Goal: Information Seeking & Learning: Check status

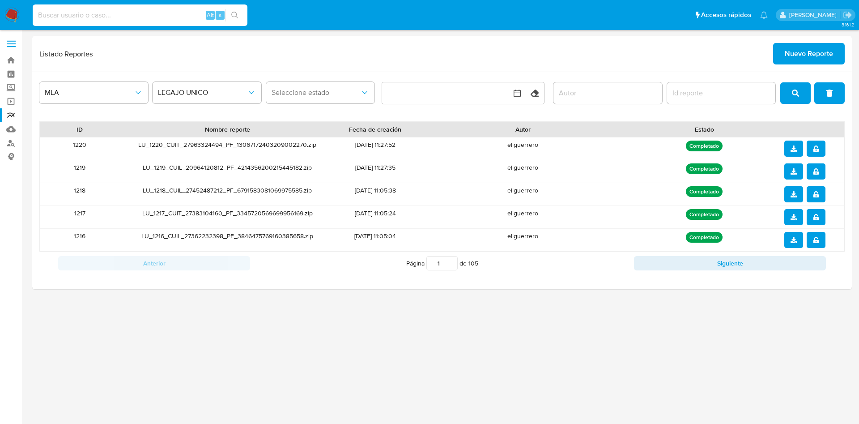
click at [132, 14] on input at bounding box center [140, 15] width 215 height 12
paste input "44049524"
type input "44049524"
click at [242, 17] on button "search-icon" at bounding box center [235, 15] width 18 height 13
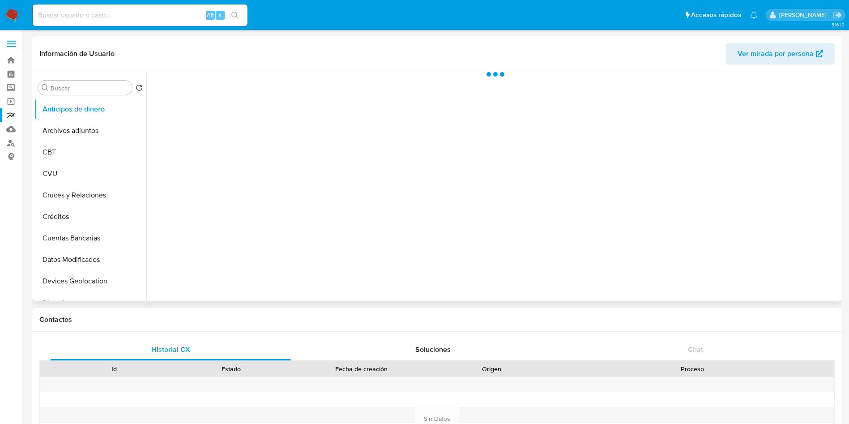
scroll to position [55, 0]
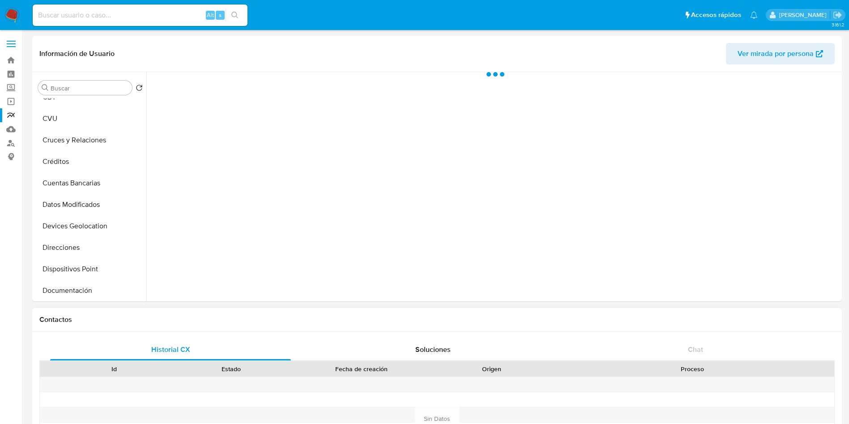
select select "10"
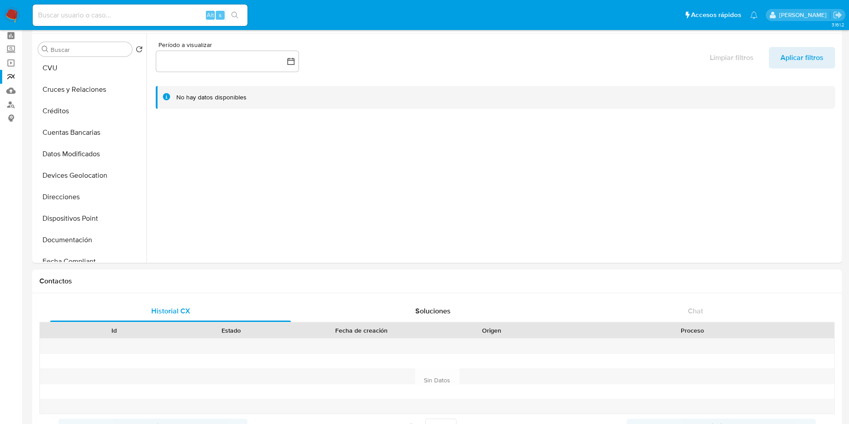
scroll to position [0, 0]
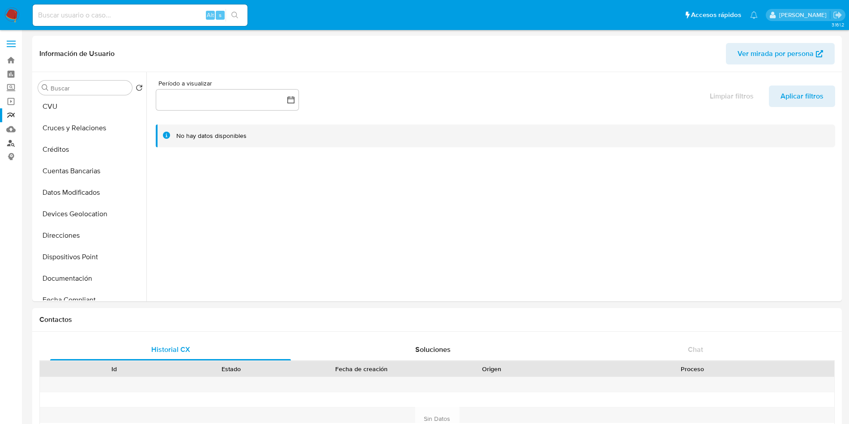
click at [12, 144] on link "Buscador de personas" at bounding box center [53, 143] width 107 height 14
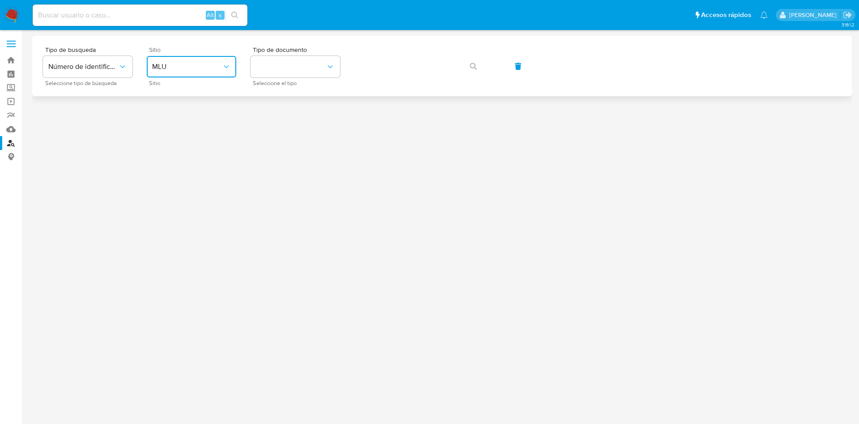
click at [184, 64] on span "MLU" at bounding box center [187, 66] width 70 height 9
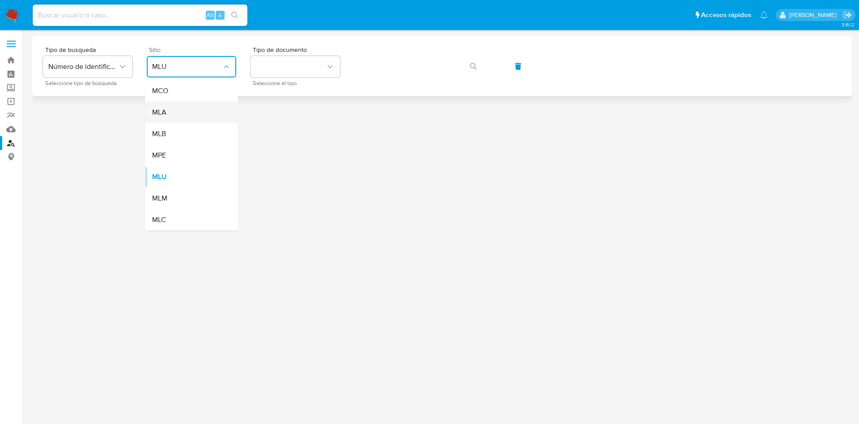
click at [190, 106] on div "MLA" at bounding box center [188, 112] width 73 height 21
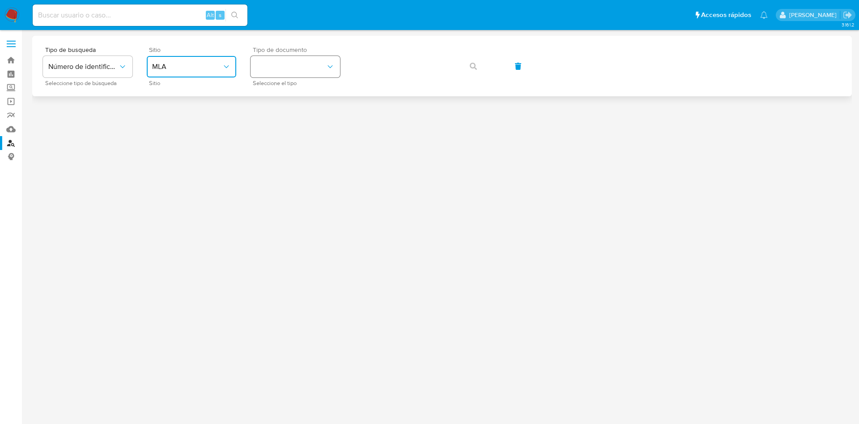
click at [309, 64] on button "identificationType" at bounding box center [296, 66] width 90 height 21
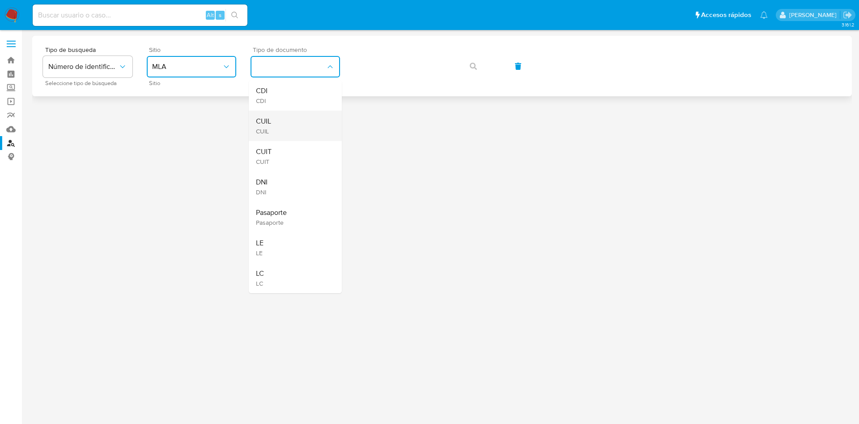
click at [294, 117] on div "CUIL CUIL" at bounding box center [292, 126] width 73 height 30
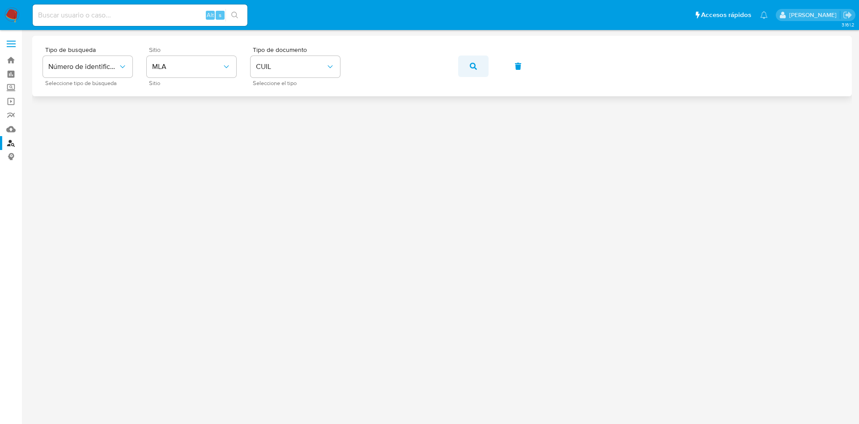
click at [478, 66] on button "button" at bounding box center [473, 66] width 30 height 21
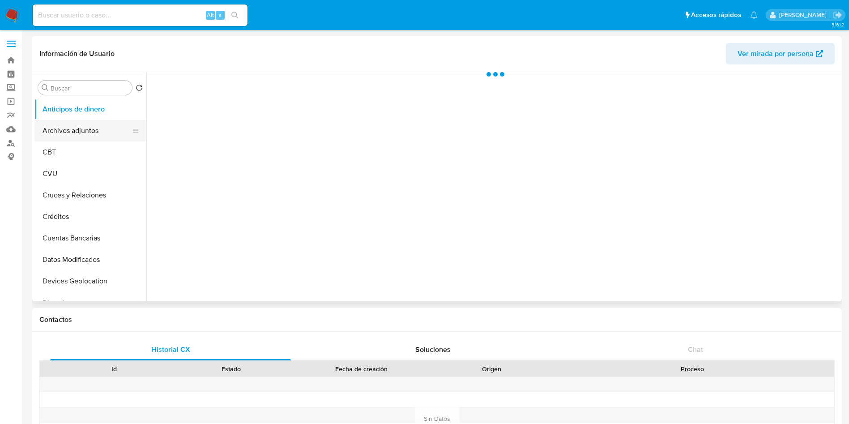
select select "10"
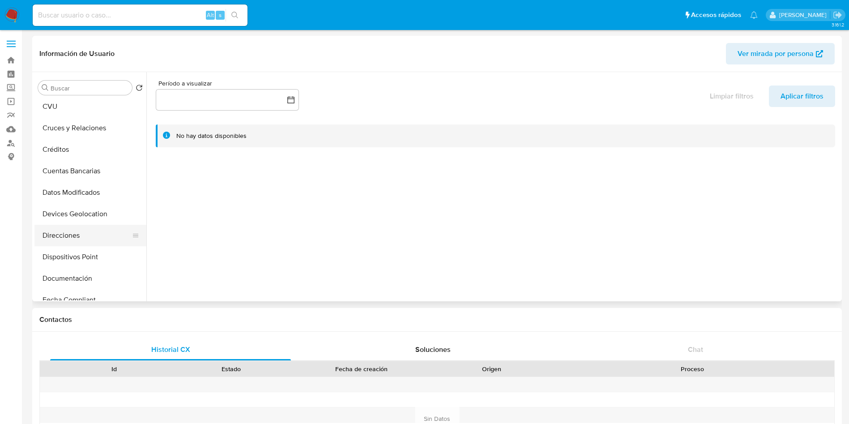
scroll to position [134, 0]
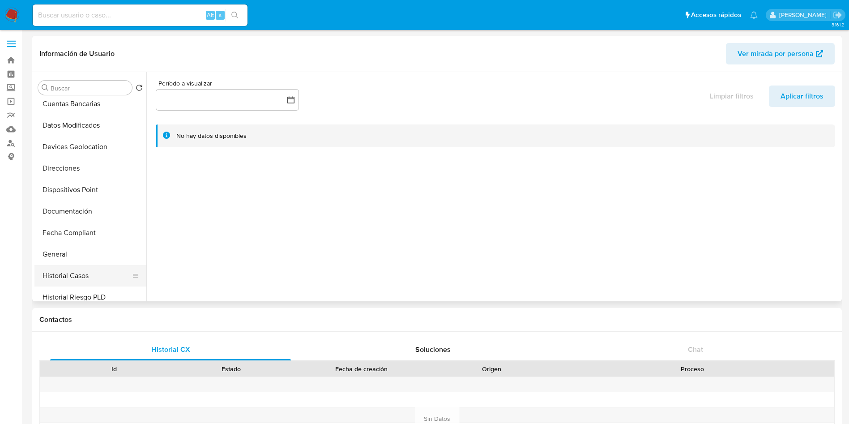
click at [60, 267] on button "Historial Casos" at bounding box center [86, 275] width 105 height 21
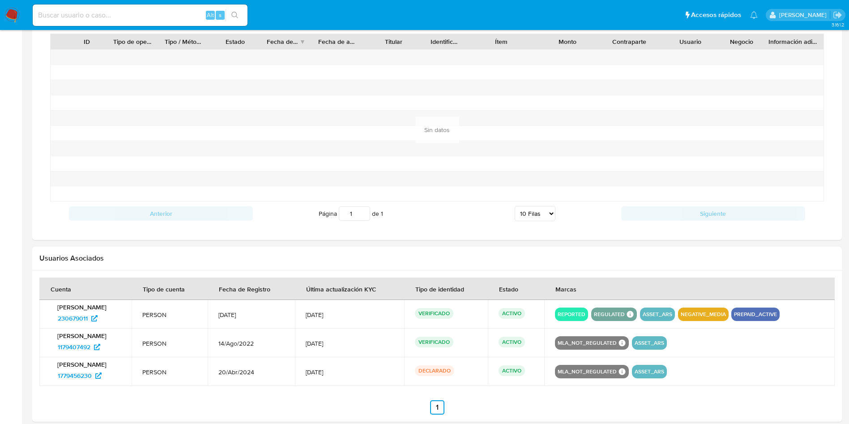
scroll to position [714, 0]
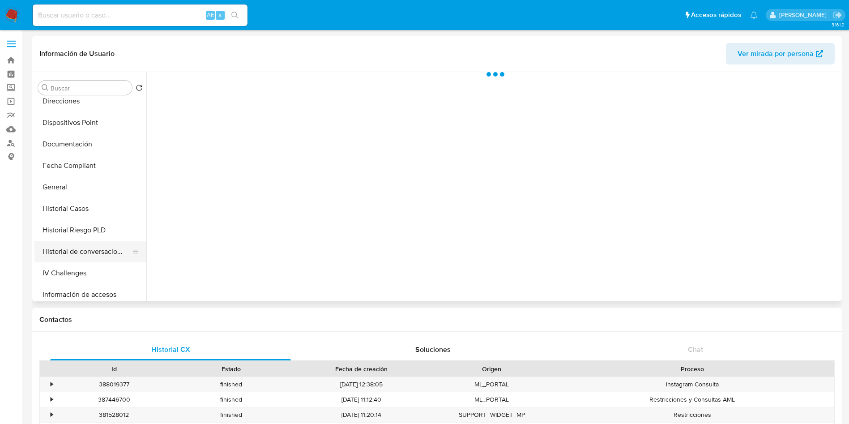
select select "10"
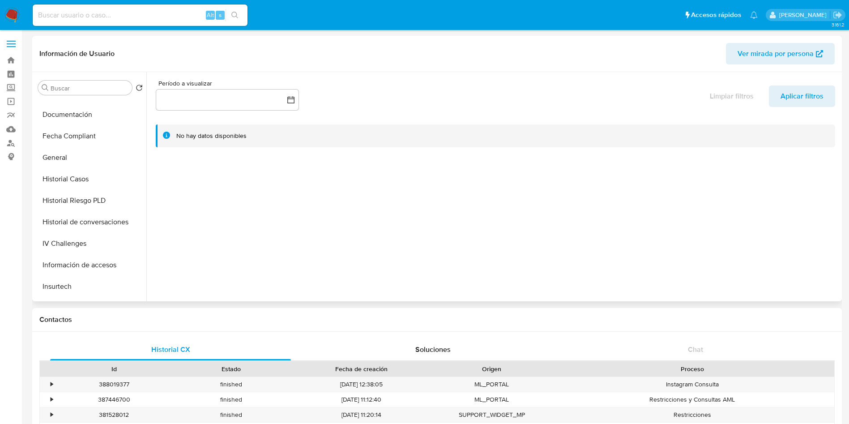
scroll to position [201, 0]
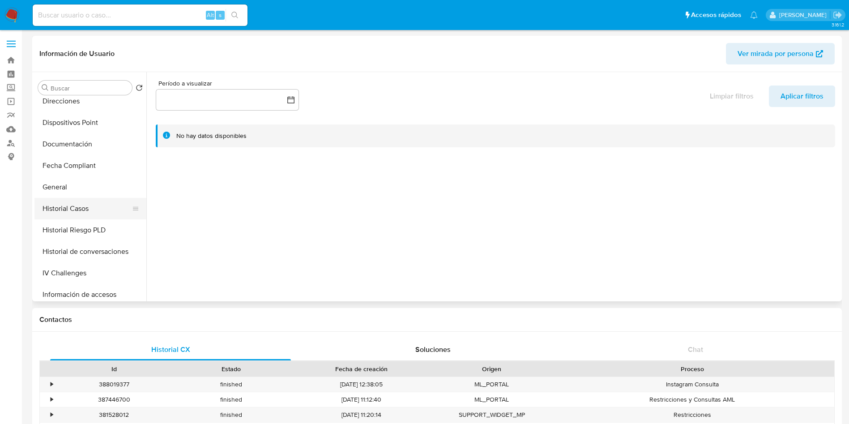
click at [61, 210] on button "Historial Casos" at bounding box center [86, 208] width 105 height 21
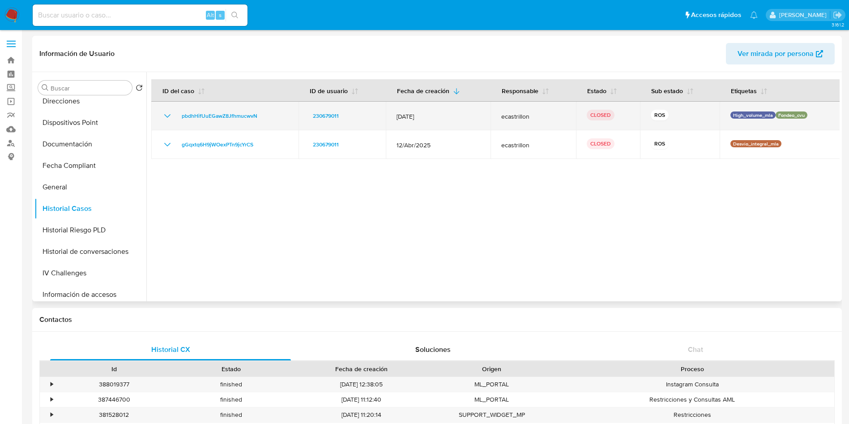
click at [162, 116] on icon "Mostrar/Ocultar" at bounding box center [167, 116] width 11 height 11
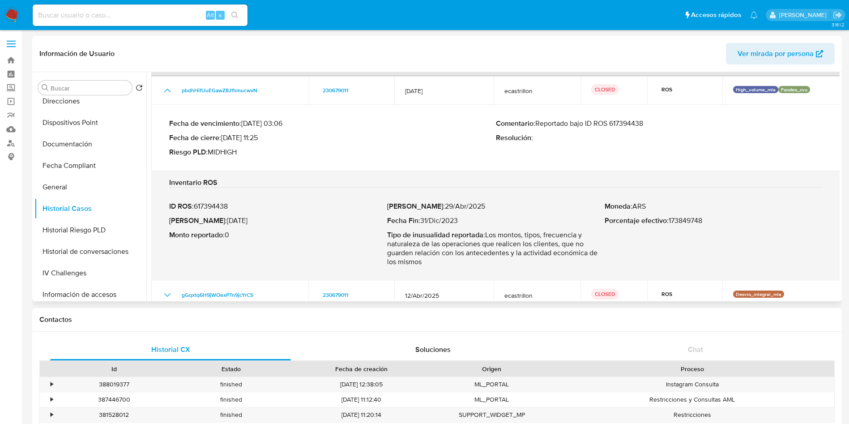
scroll to position [38, 0]
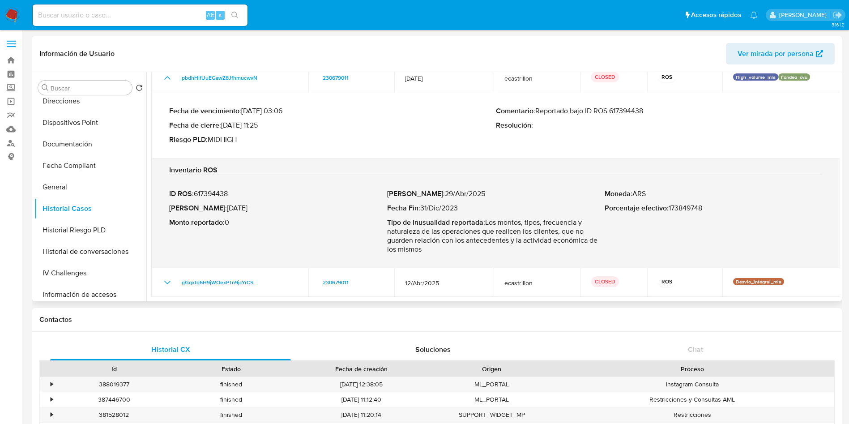
drag, startPoint x: 427, startPoint y: 192, endPoint x: 479, endPoint y: 189, distance: 52.0
click at [479, 189] on p "Fecha Inicio : 29/Abr/2025" at bounding box center [496, 193] width 218 height 9
drag, startPoint x: 422, startPoint y: 209, endPoint x: 473, endPoint y: 209, distance: 51.0
click at [473, 209] on p "Fecha Fin : 31/Dic/2023" at bounding box center [496, 208] width 218 height 9
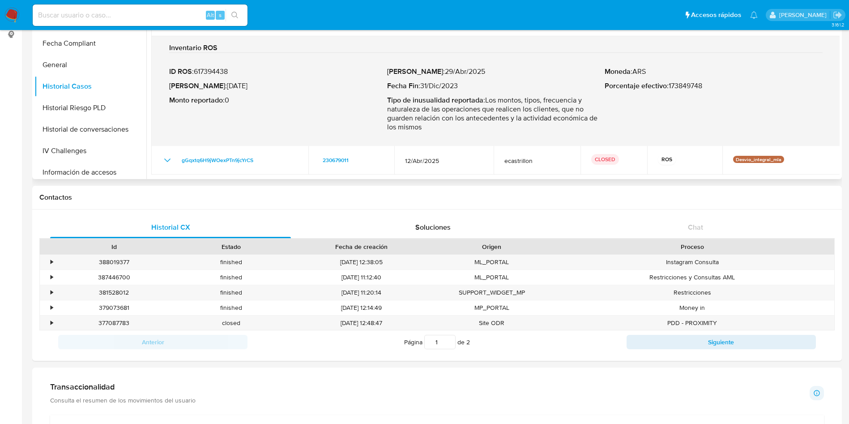
scroll to position [0, 0]
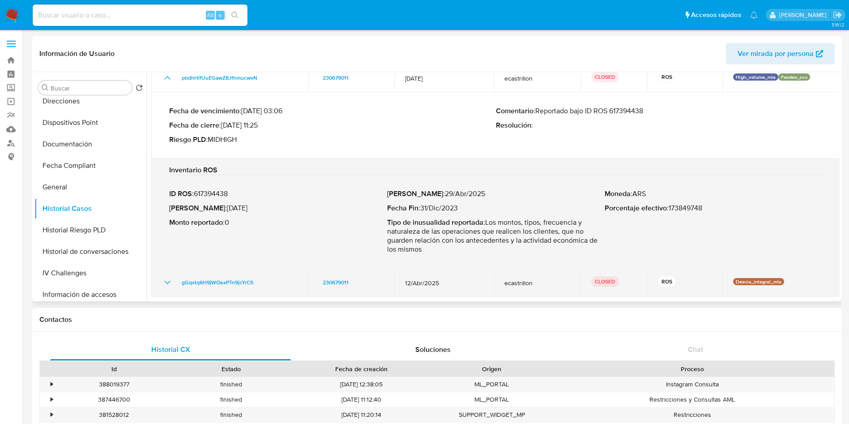
click at [163, 282] on icon "Mostrar/Ocultar" at bounding box center [167, 282] width 11 height 11
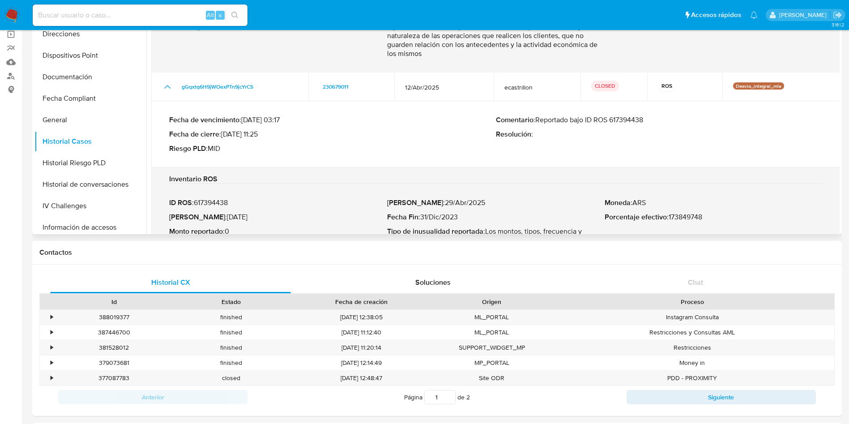
scroll to position [147, 0]
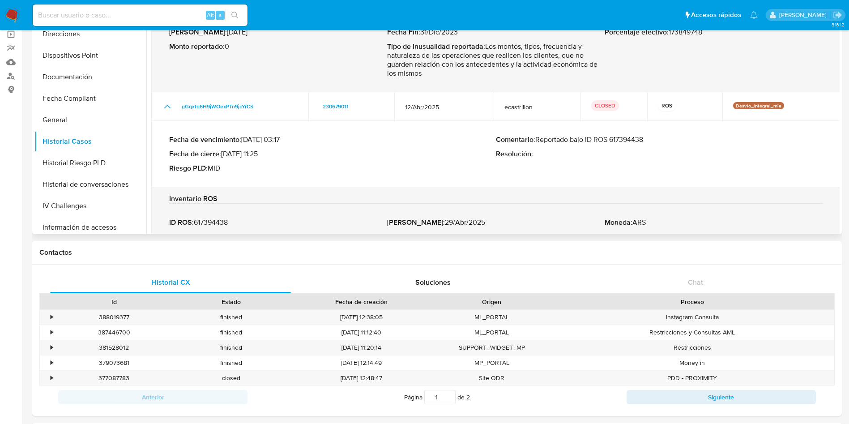
click at [172, 104] on icon "Mostrar/Ocultar" at bounding box center [167, 106] width 11 height 11
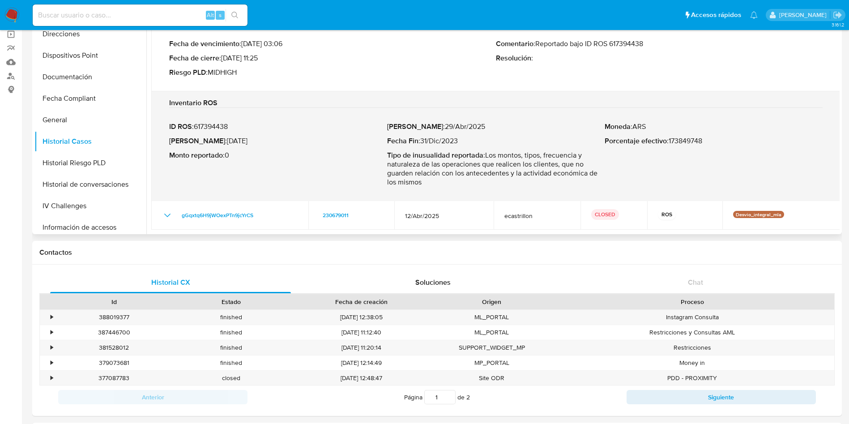
scroll to position [0, 0]
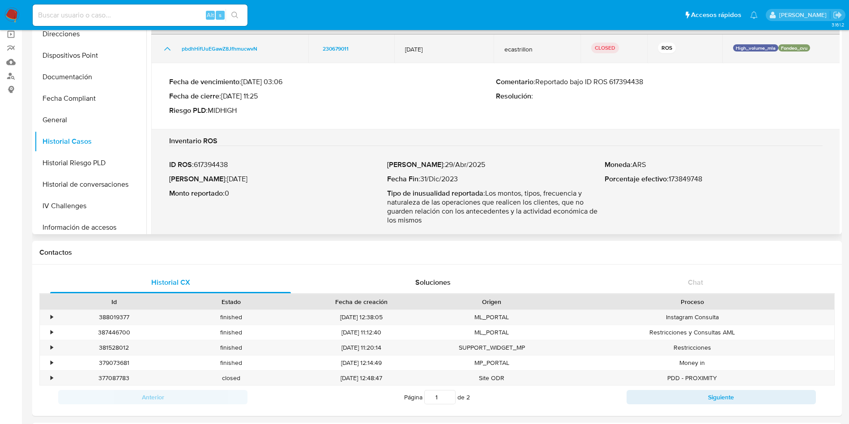
click at [173, 51] on div "pbdhHifUuEGawZ8JfhmucwvN" at bounding box center [230, 48] width 136 height 11
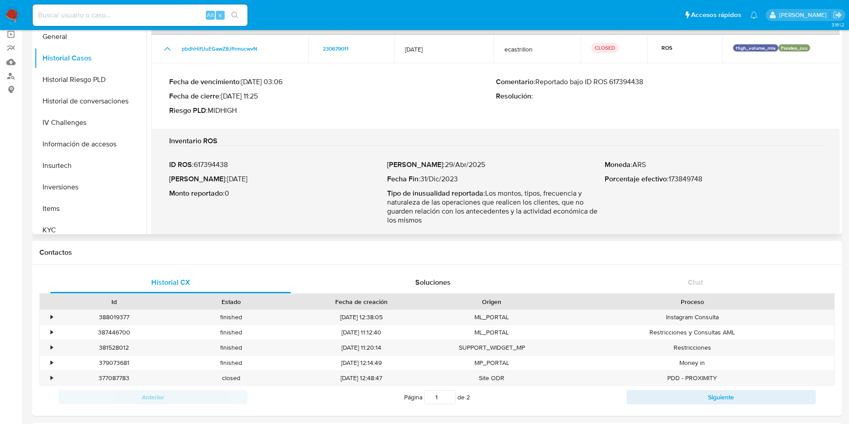
scroll to position [403, 0]
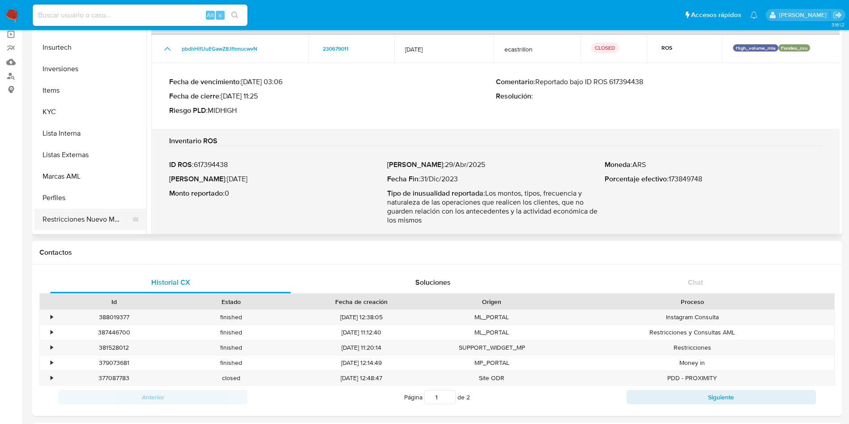
click at [76, 215] on button "Restricciones Nuevo Mundo" at bounding box center [86, 219] width 105 height 21
